Goal: Use online tool/utility: Use online tool/utility

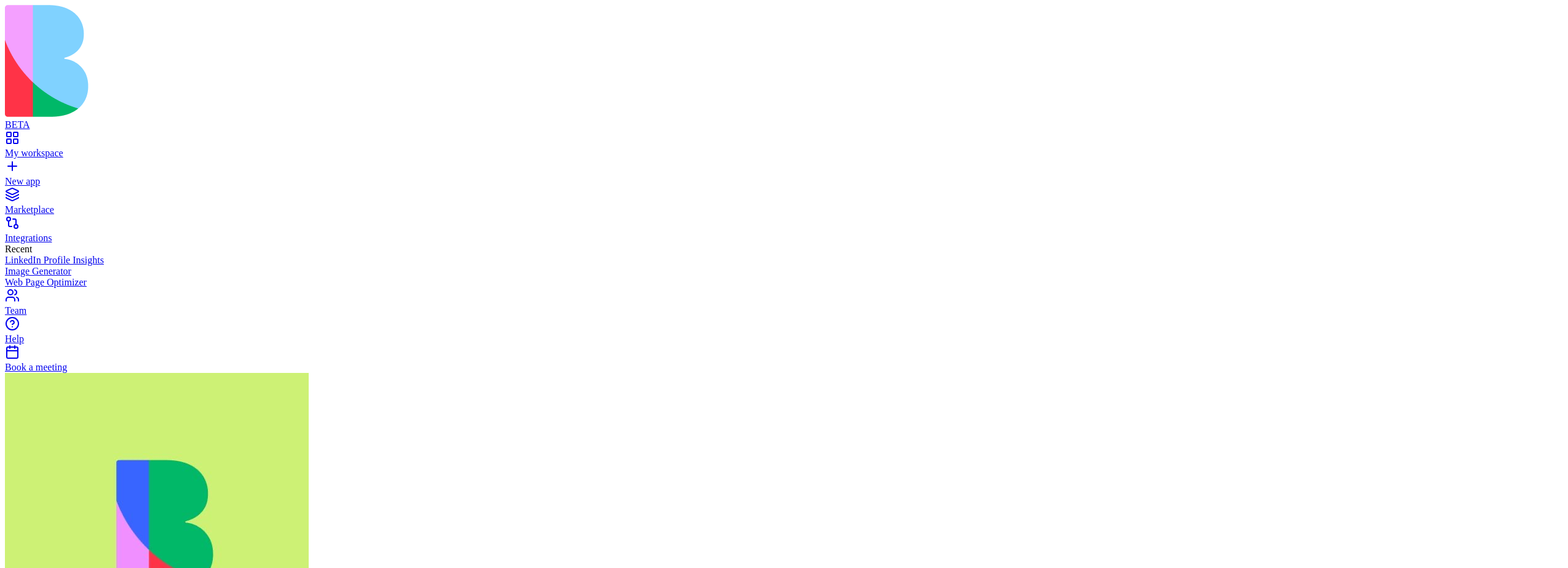
type input "****"
